Goal: Information Seeking & Learning: Check status

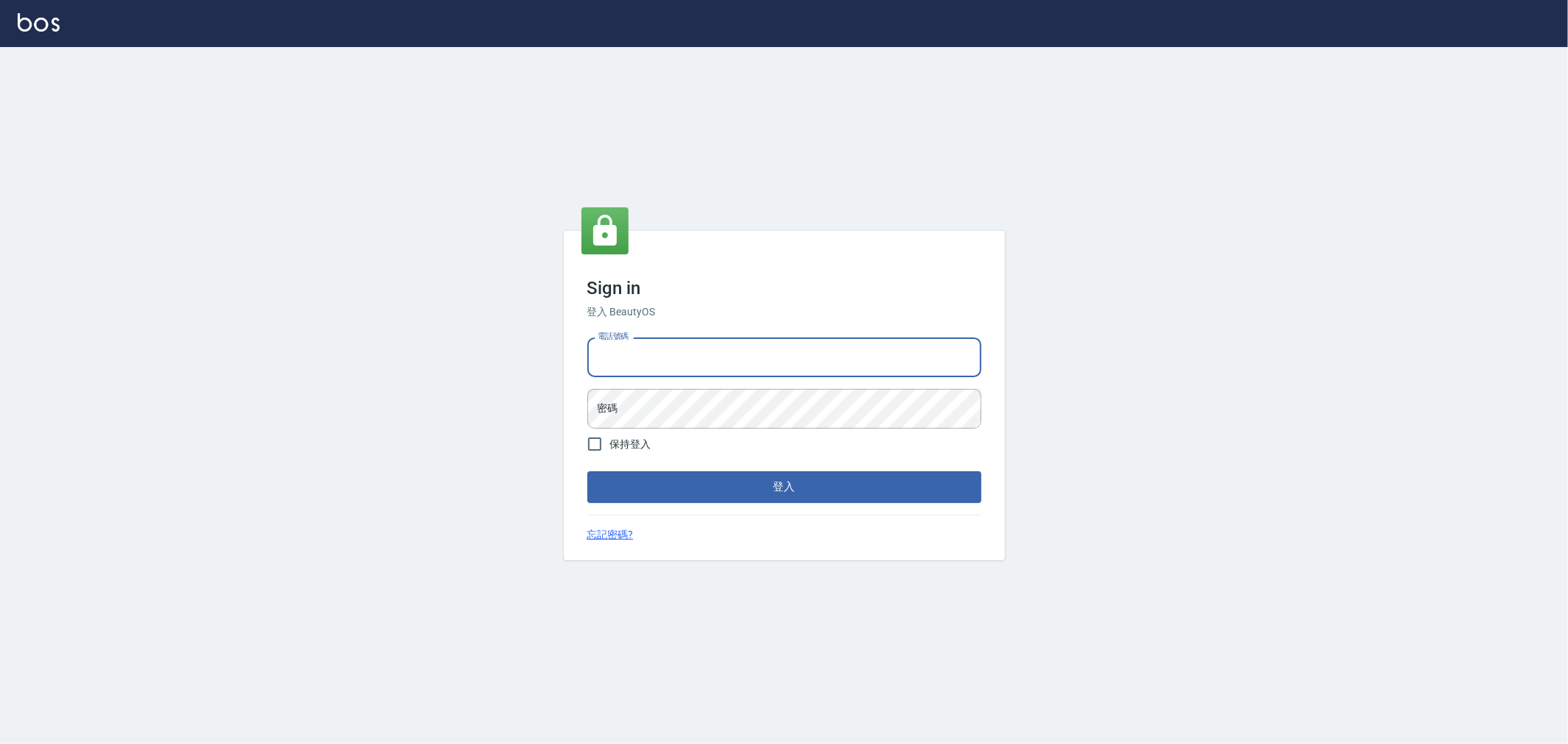
click at [699, 368] on input "電話號碼" at bounding box center [784, 357] width 394 height 39
type input "0222886821"
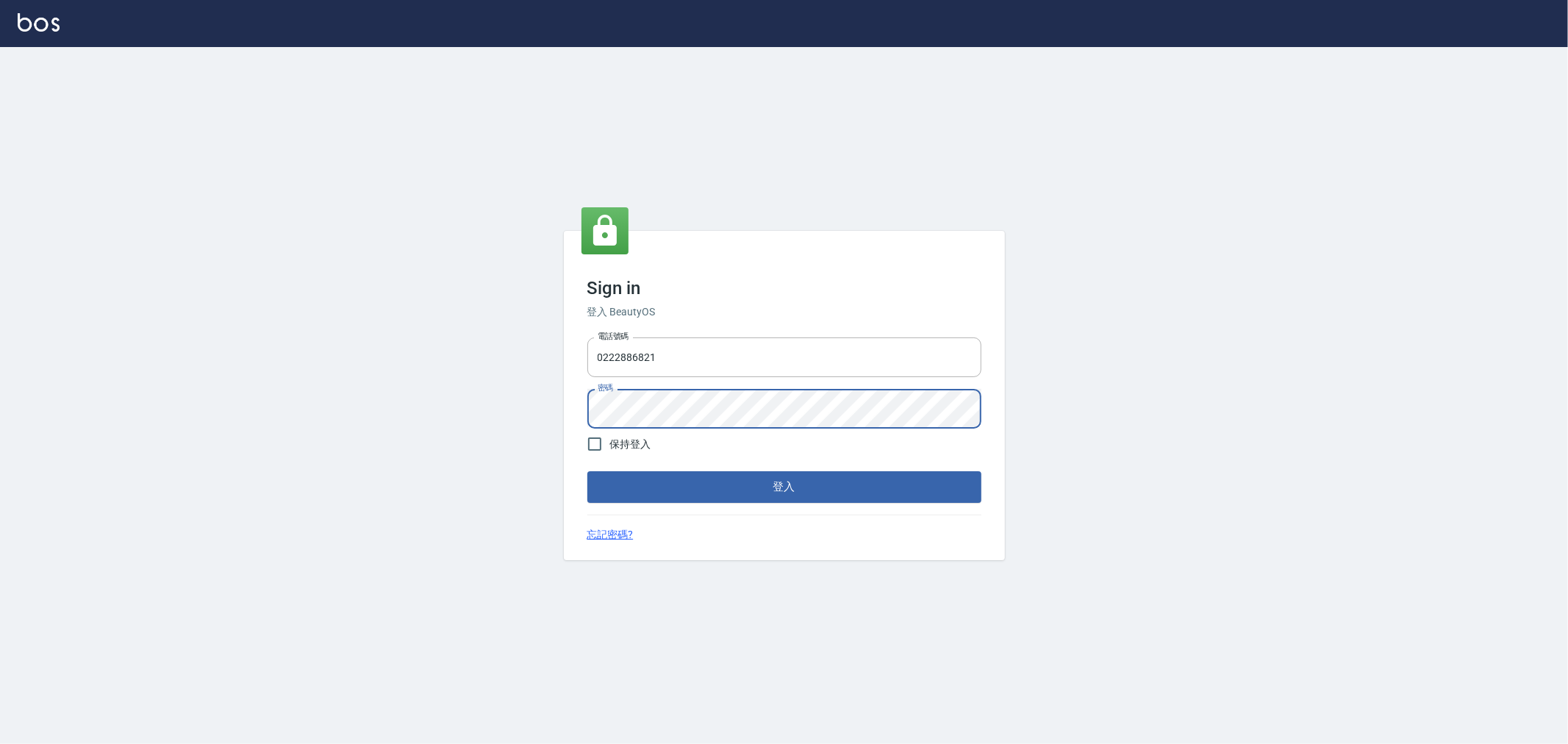
click at [587, 471] on button "登入" at bounding box center [784, 486] width 394 height 31
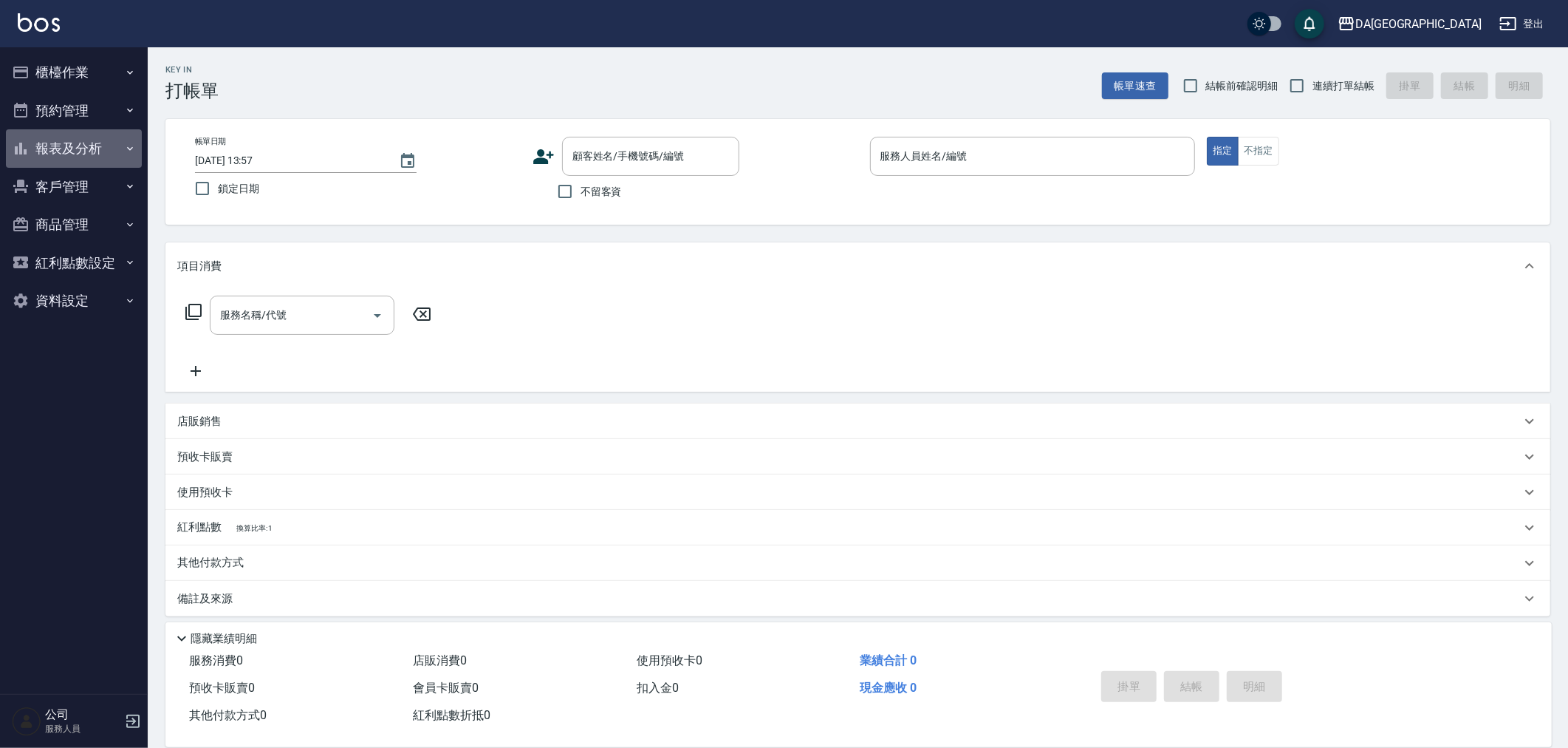
click at [109, 145] on button "報表及分析" at bounding box center [74, 149] width 136 height 38
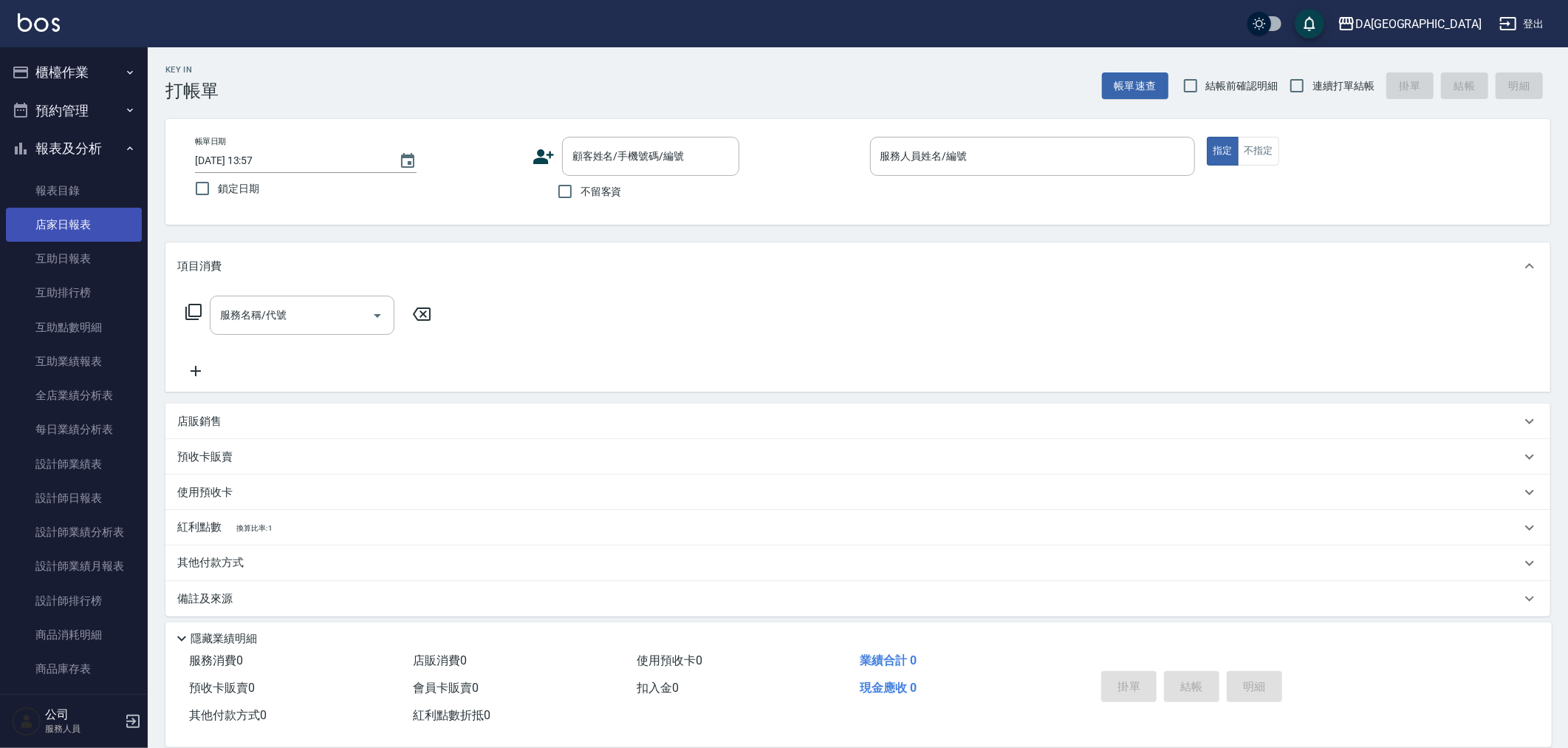
click at [75, 226] on link "店家日報表" at bounding box center [74, 225] width 136 height 34
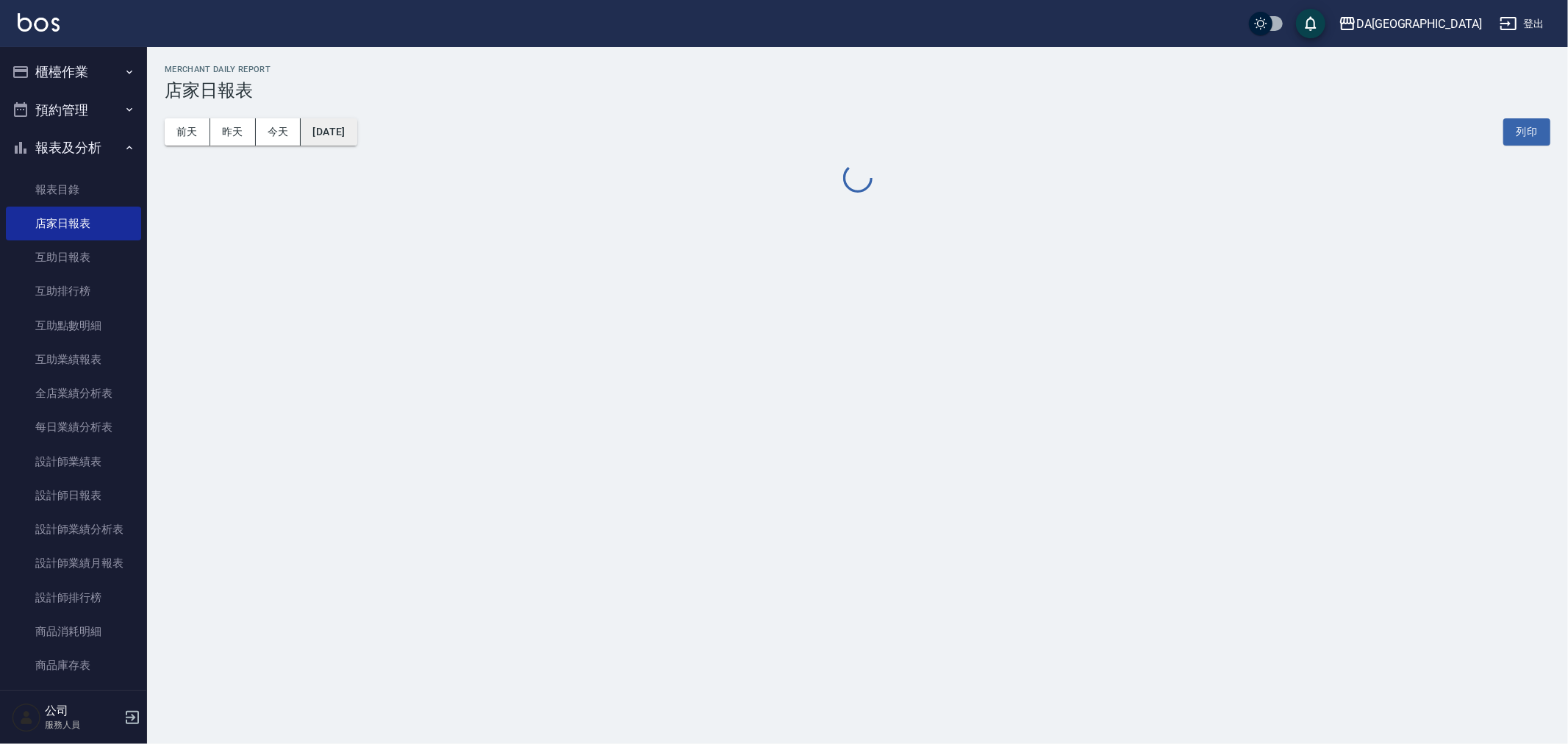
click at [356, 127] on button "[DATE]" at bounding box center [329, 132] width 56 height 27
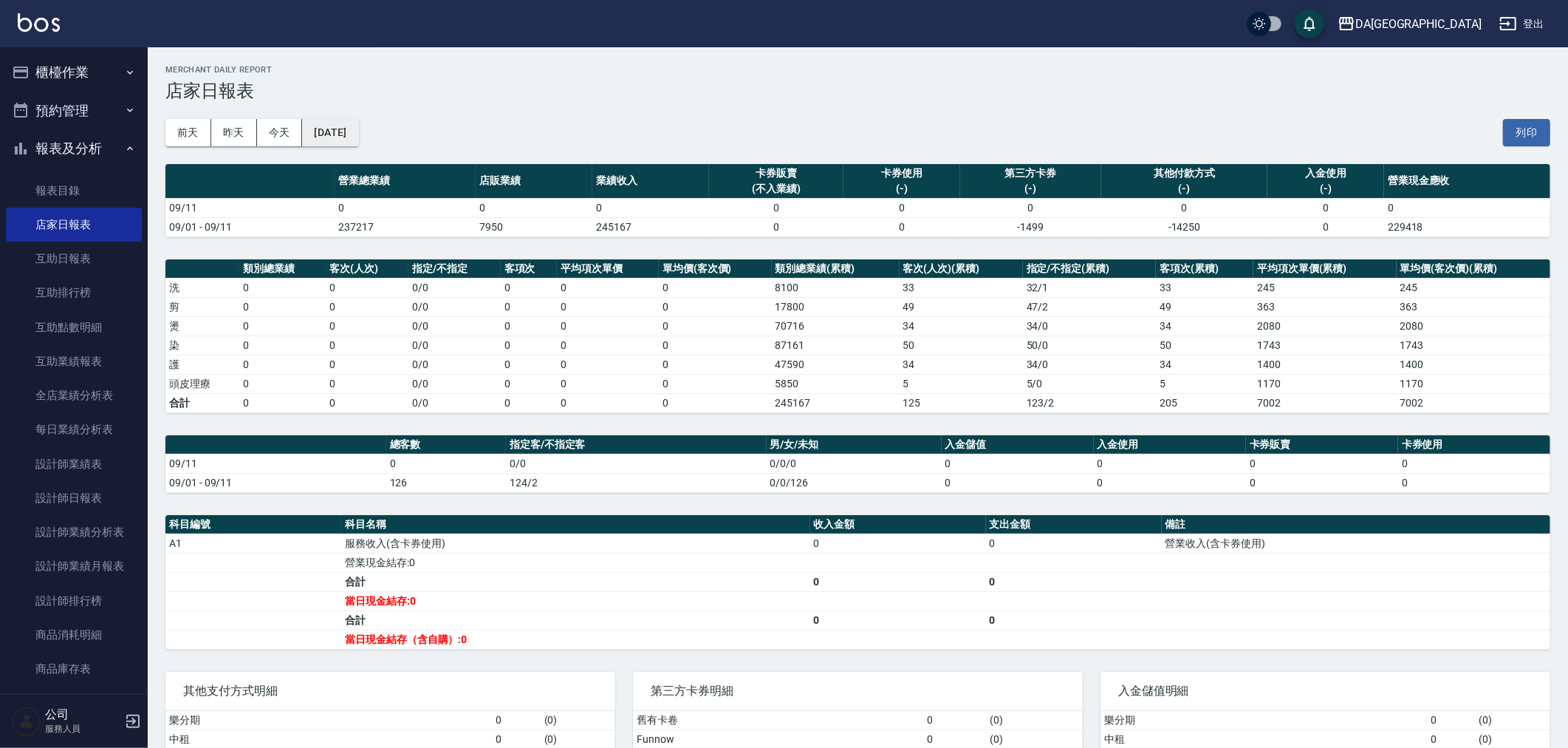
click at [333, 134] on button "[DATE]" at bounding box center [331, 133] width 56 height 27
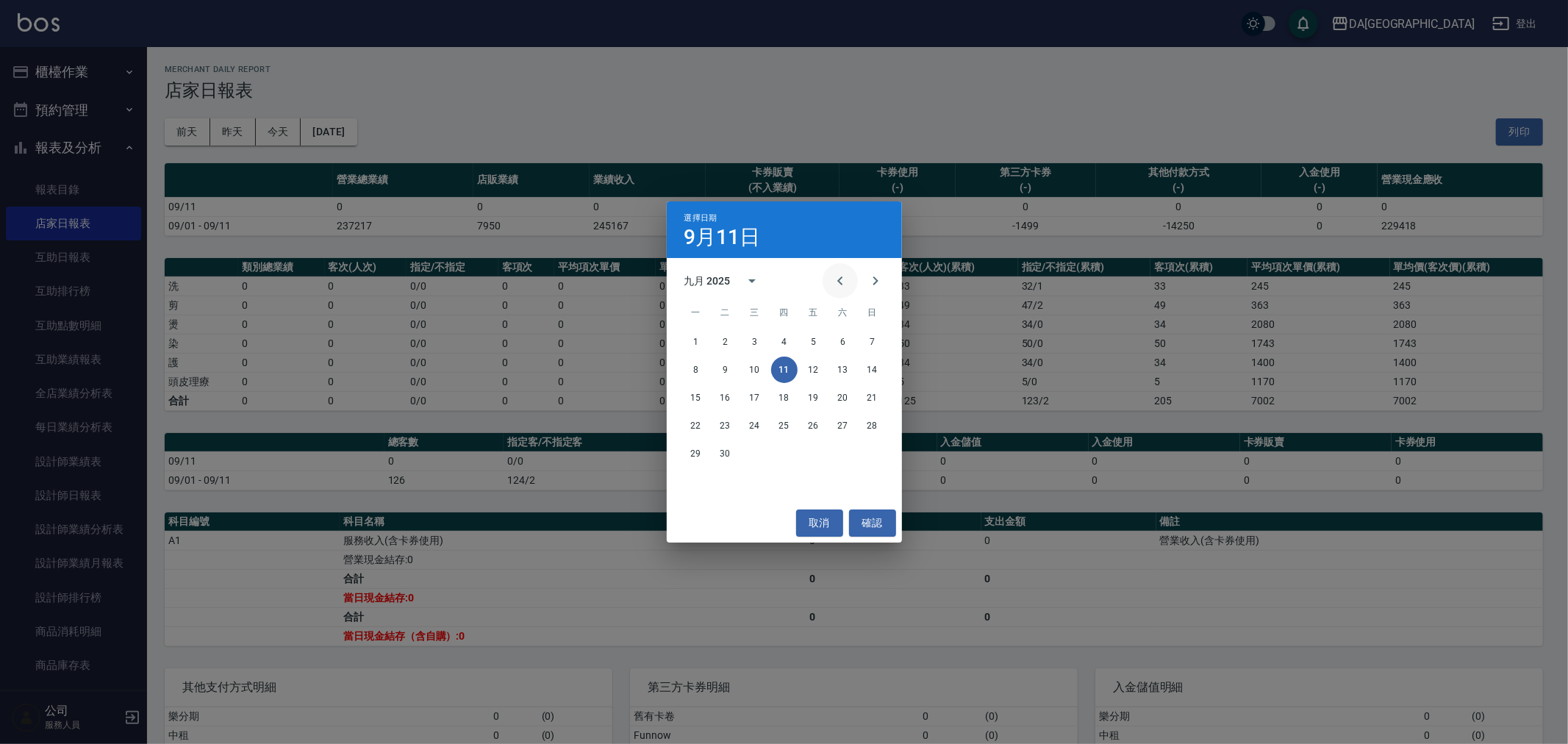
click at [840, 277] on icon "Previous month" at bounding box center [840, 280] width 17 height 17
click at [878, 445] on button "31" at bounding box center [872, 453] width 27 height 27
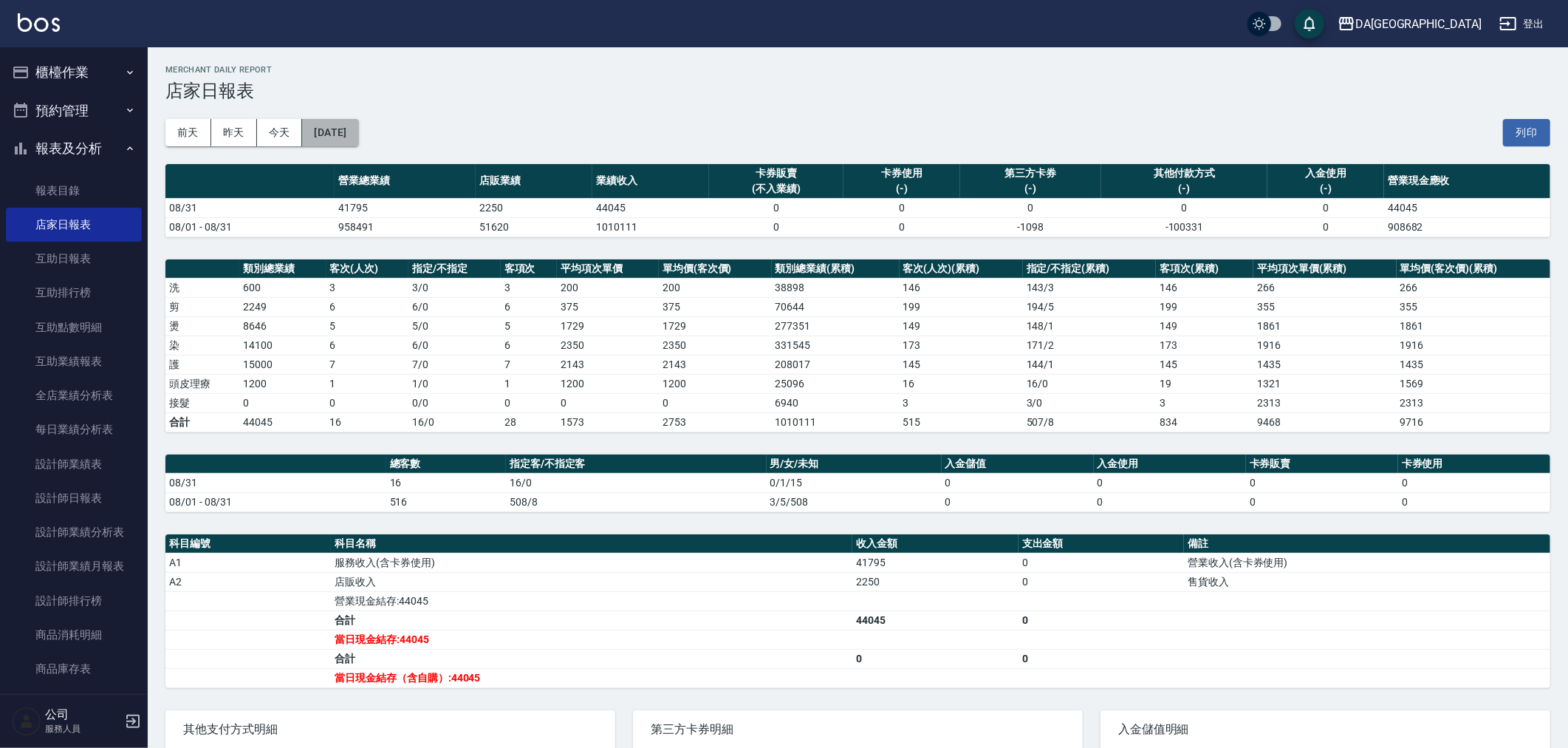
click at [340, 138] on button "[DATE]" at bounding box center [331, 133] width 56 height 27
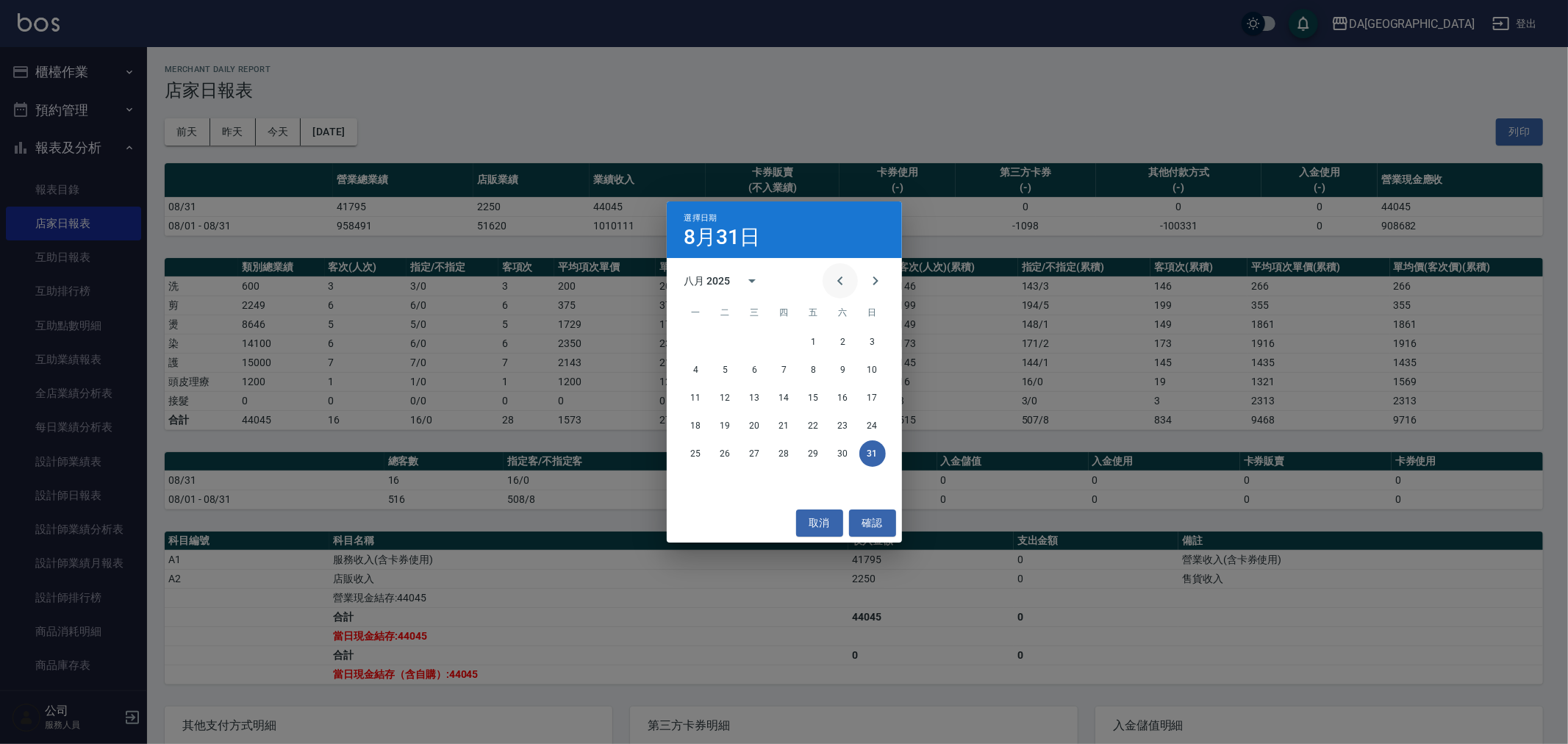
click at [841, 282] on icon "Previous month" at bounding box center [840, 280] width 17 height 17
click at [779, 457] on button "31" at bounding box center [784, 453] width 27 height 27
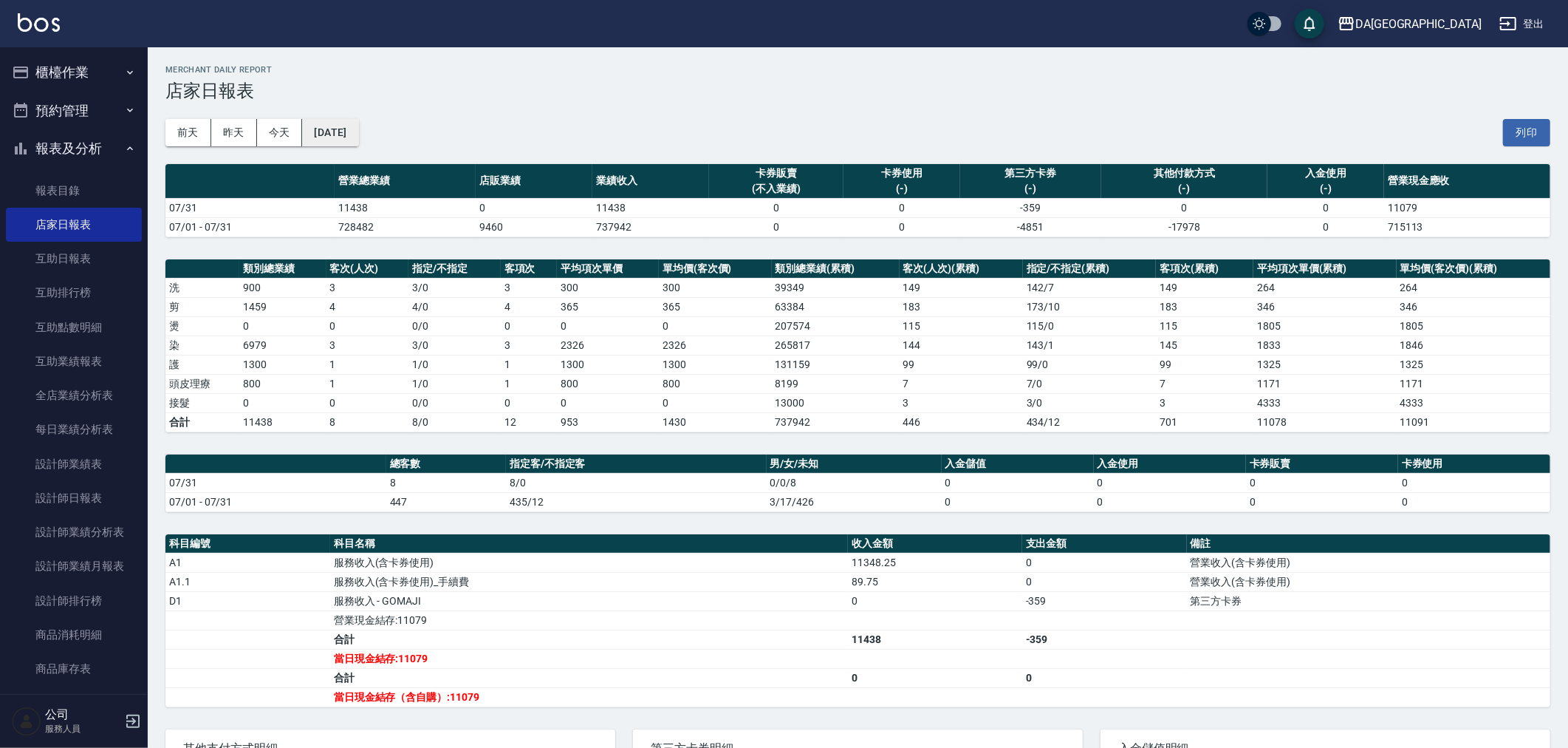
click at [349, 120] on button "[DATE]" at bounding box center [331, 133] width 56 height 27
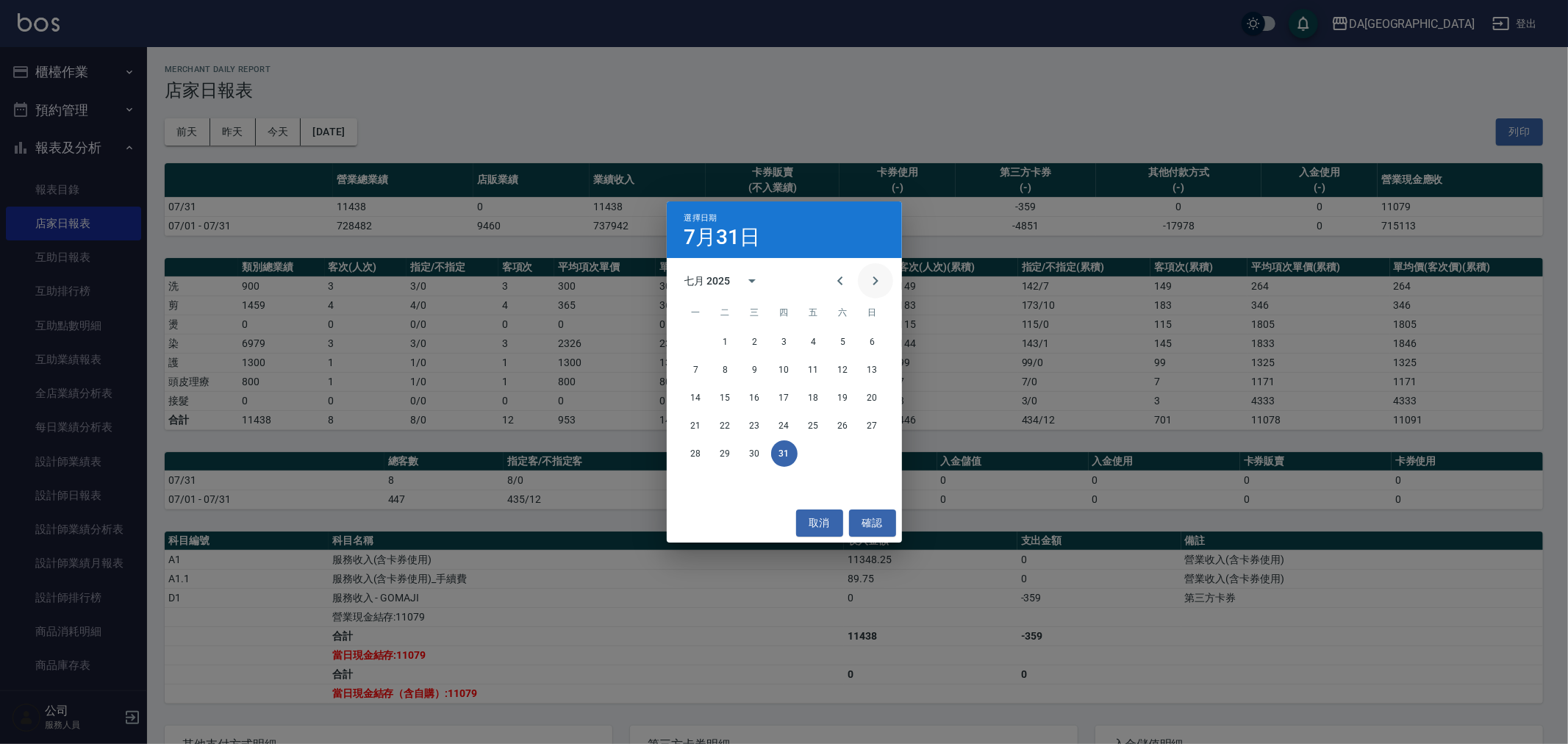
click at [876, 280] on icon "Next month" at bounding box center [875, 281] width 5 height 9
click at [877, 451] on button "31" at bounding box center [872, 453] width 27 height 27
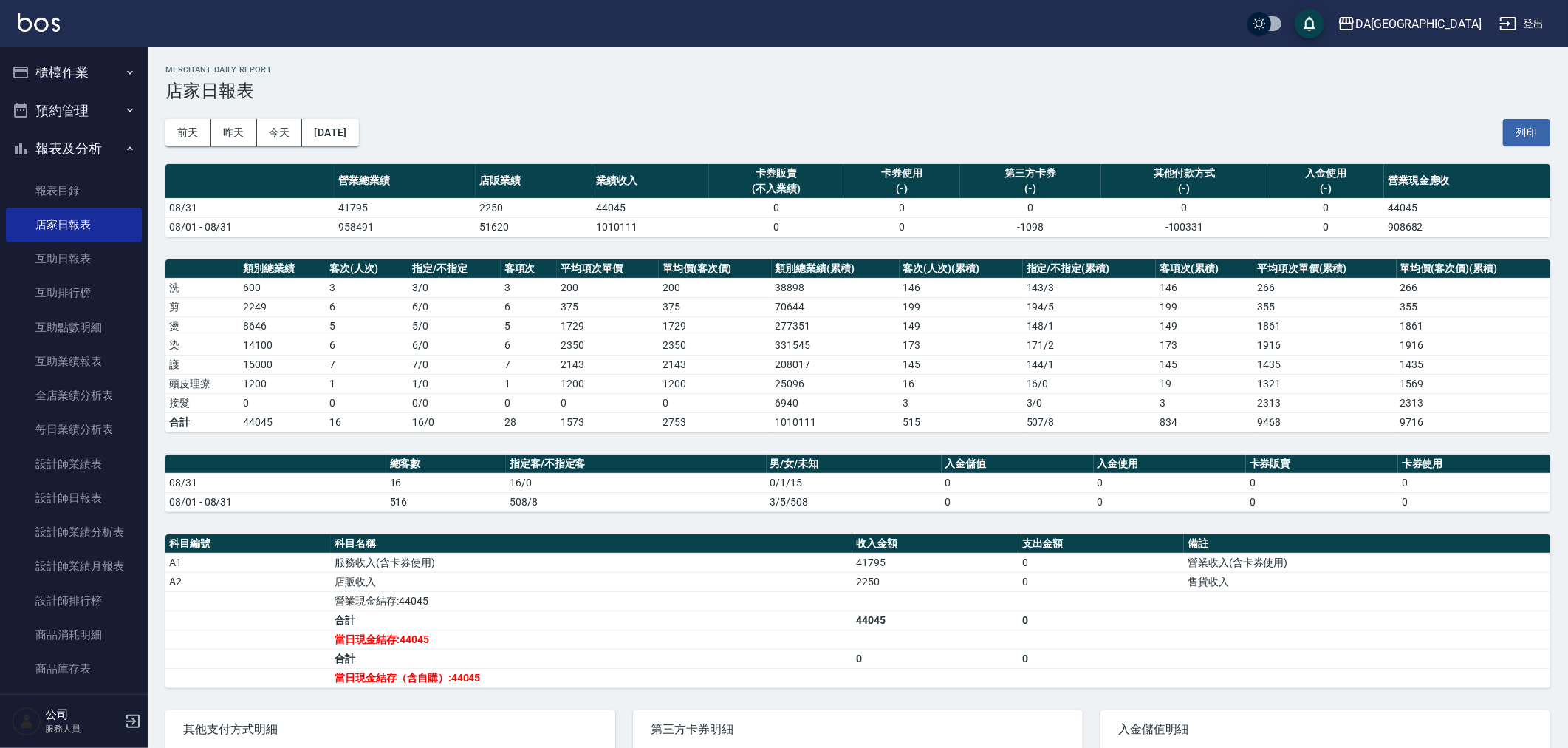
click at [124, 72] on icon "button" at bounding box center [130, 72] width 12 height 12
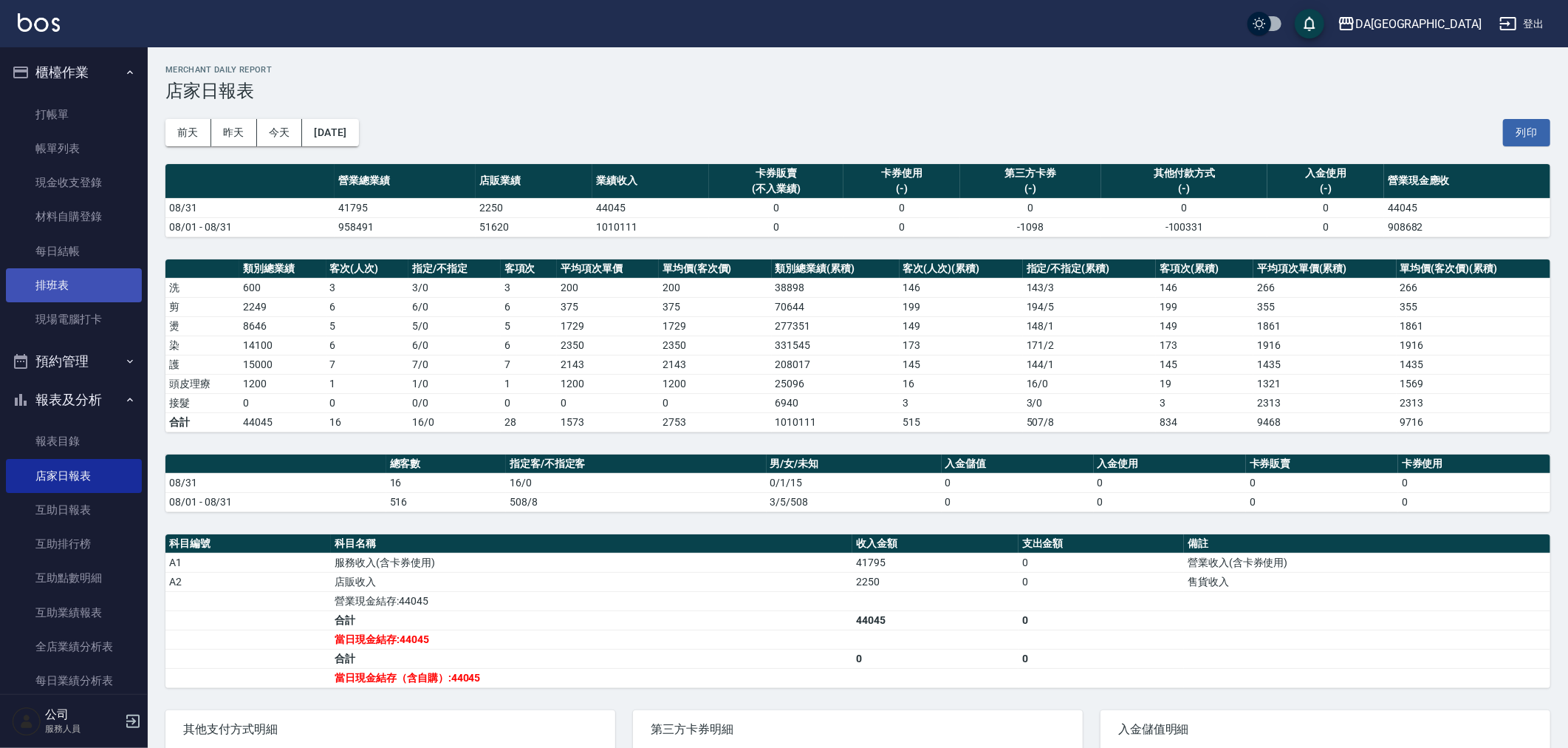
click at [86, 272] on link "排班表" at bounding box center [74, 285] width 136 height 34
